Goal: Find specific page/section: Find specific page/section

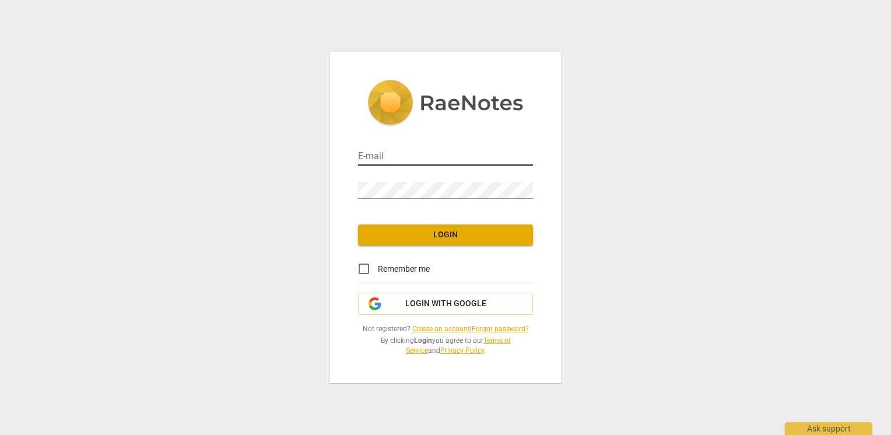
click at [383, 158] on input "email" at bounding box center [445, 157] width 175 height 17
click at [422, 155] on input "email" at bounding box center [445, 157] width 175 height 17
type input "[PERSON_NAME][EMAIL_ADDRESS][DOMAIN_NAME]"
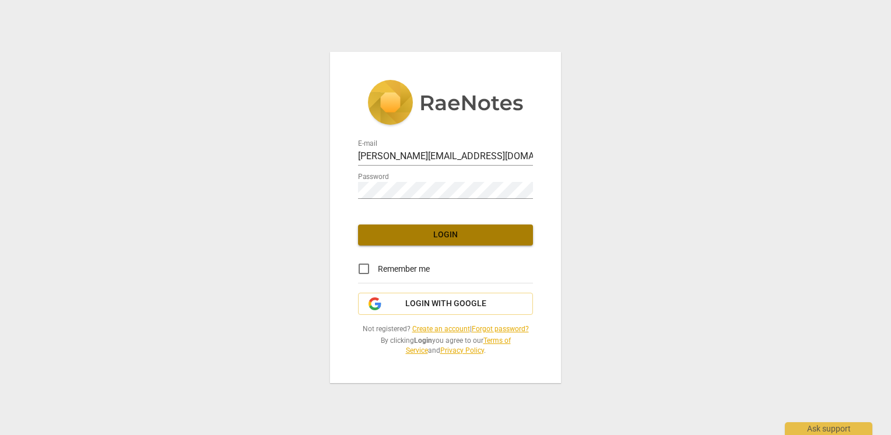
click at [436, 234] on span "Login" at bounding box center [446, 235] width 156 height 12
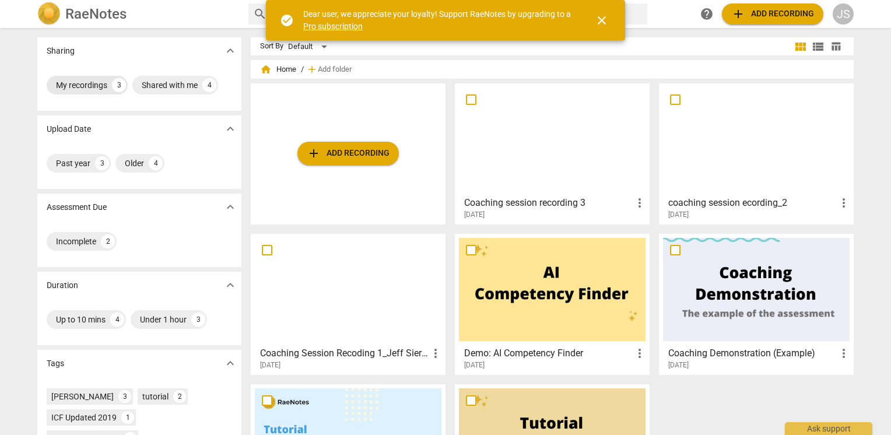
click at [76, 85] on div "My recordings" at bounding box center [81, 85] width 51 height 12
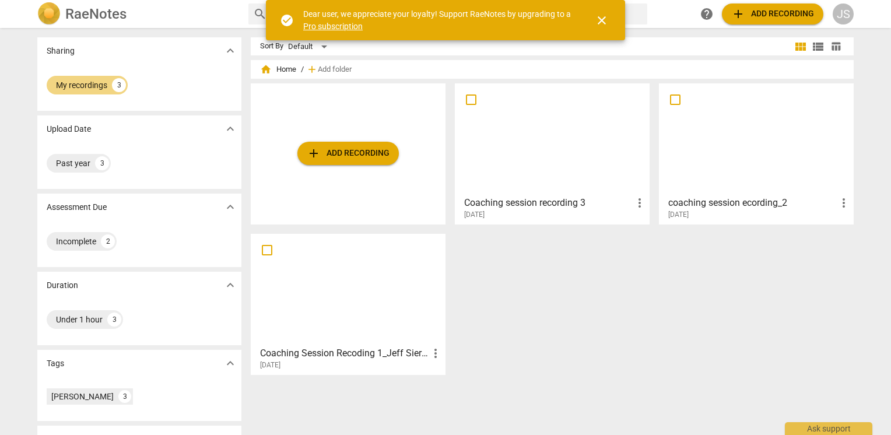
click at [559, 146] on div at bounding box center [552, 139] width 187 height 103
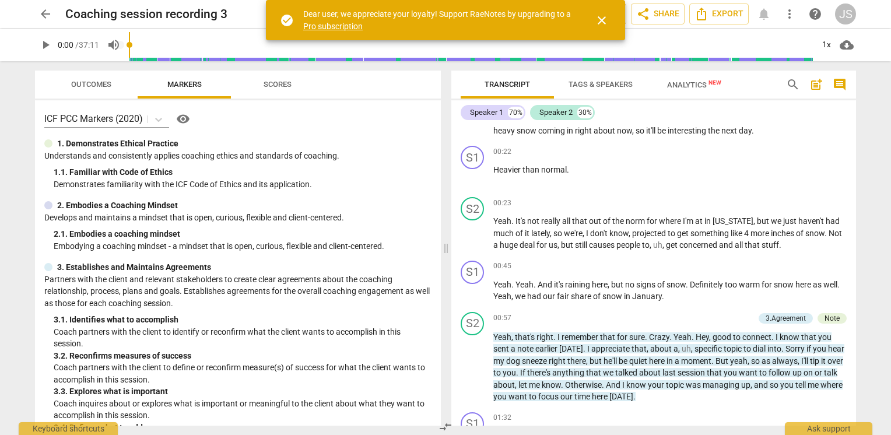
scroll to position [389, 0]
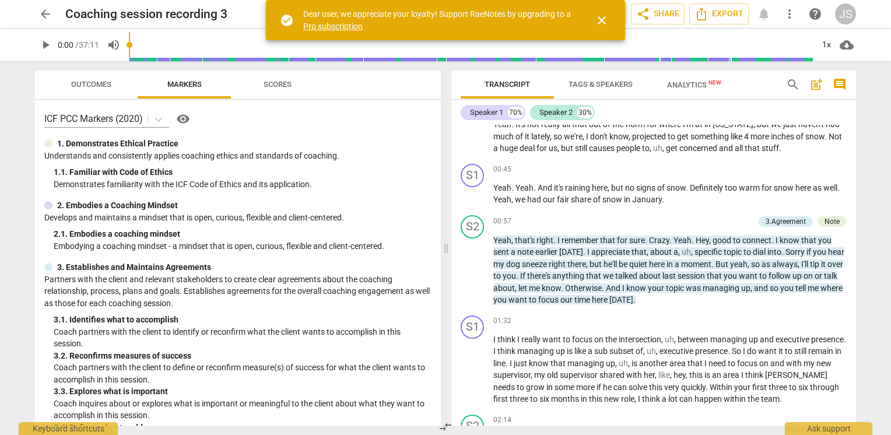
click at [106, 86] on span "Outcomes" at bounding box center [91, 84] width 40 height 9
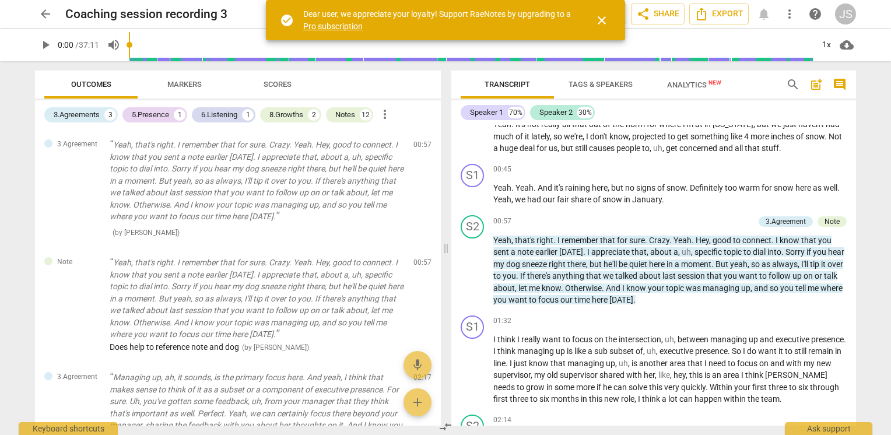
click at [283, 81] on span "Scores" at bounding box center [278, 84] width 28 height 9
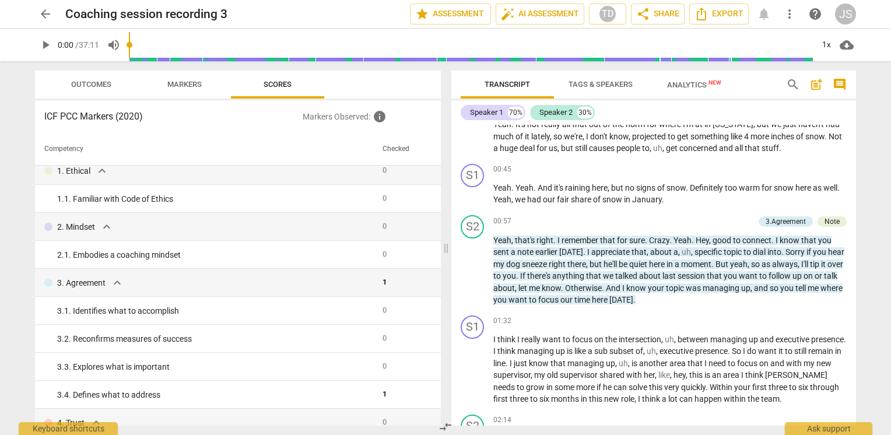
scroll to position [0, 0]
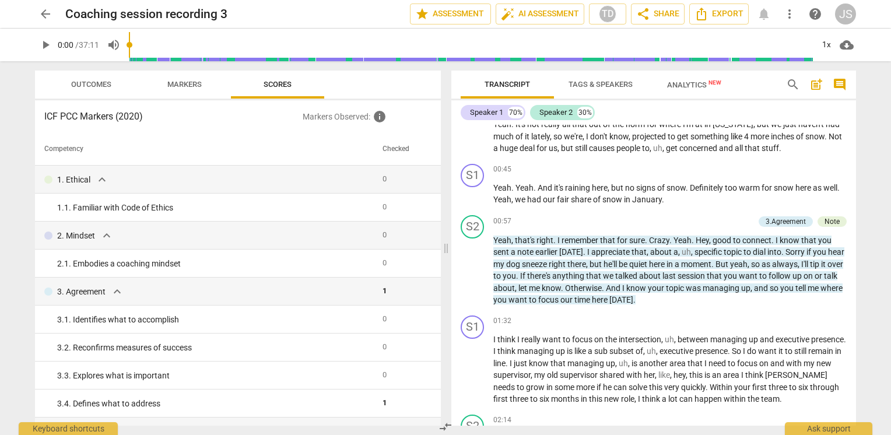
click at [191, 85] on span "Markers" at bounding box center [184, 84] width 34 height 9
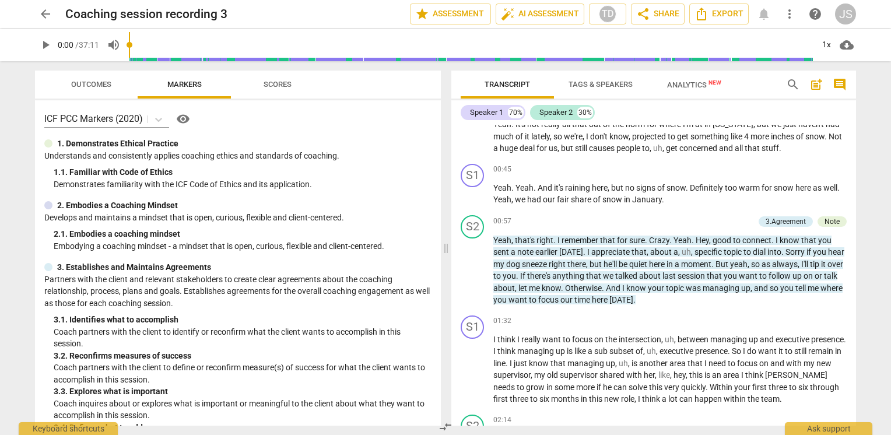
click at [107, 80] on span "Outcomes" at bounding box center [91, 84] width 40 height 9
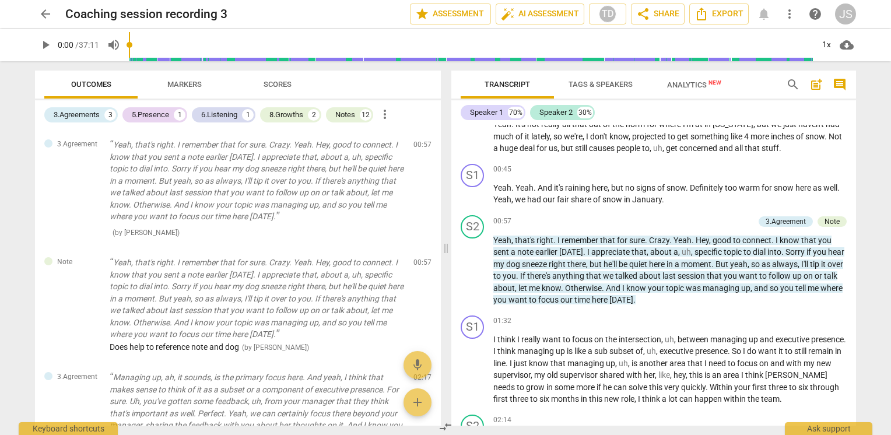
click at [42, 15] on span "arrow_back" at bounding box center [46, 14] width 14 height 14
